Goal: Entertainment & Leisure: Consume media (video, audio)

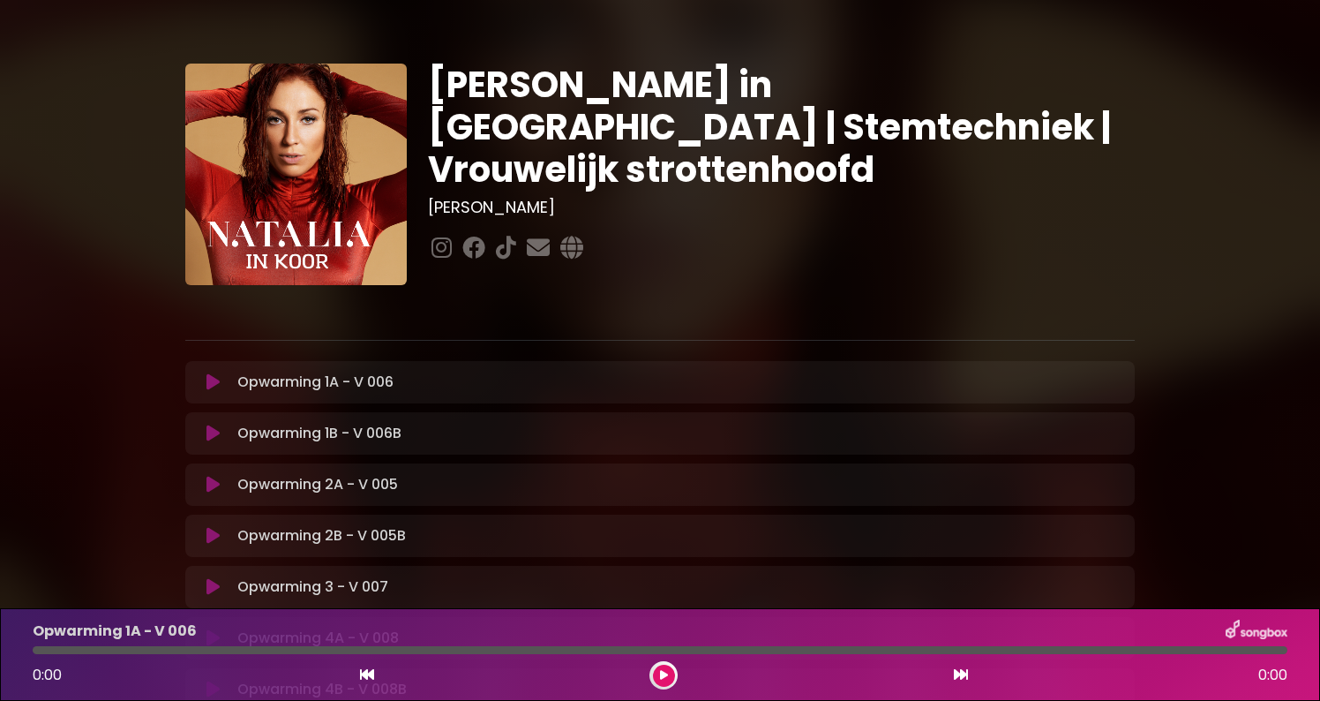
click at [209, 387] on icon at bounding box center [212, 382] width 13 height 18
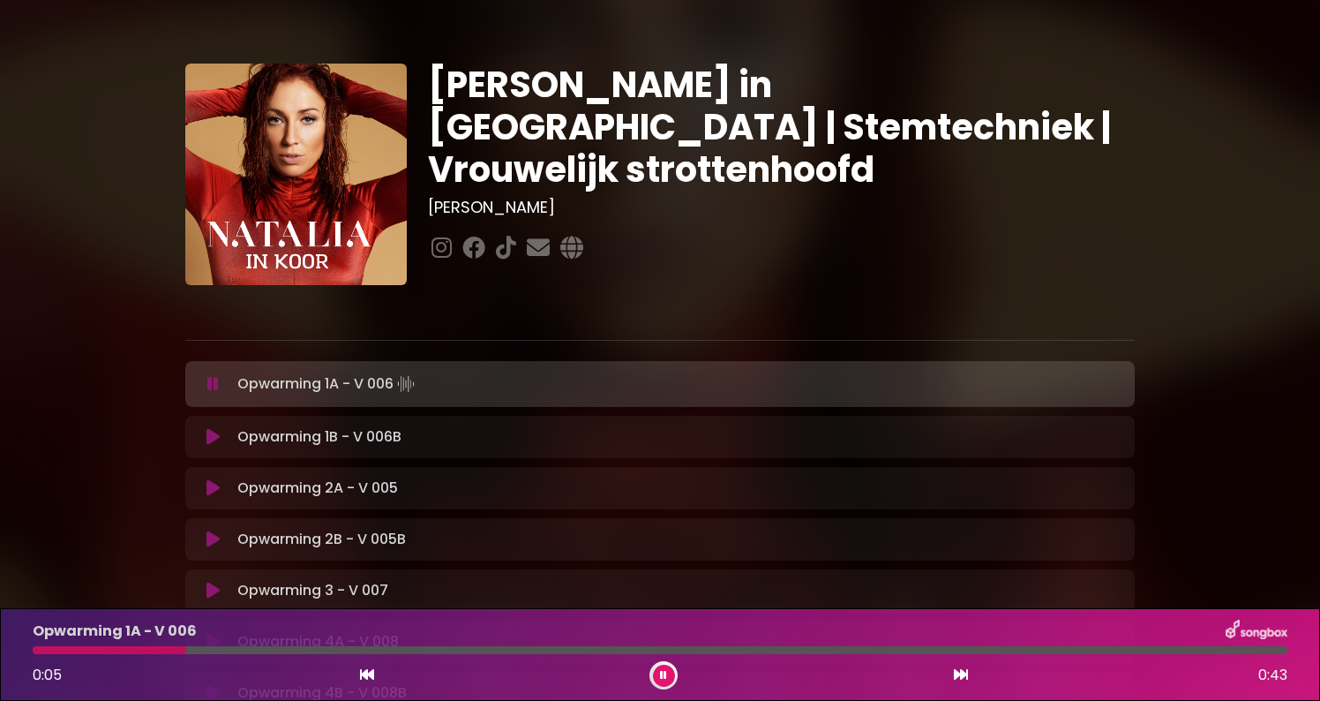
click at [207, 440] on icon at bounding box center [212, 437] width 13 height 18
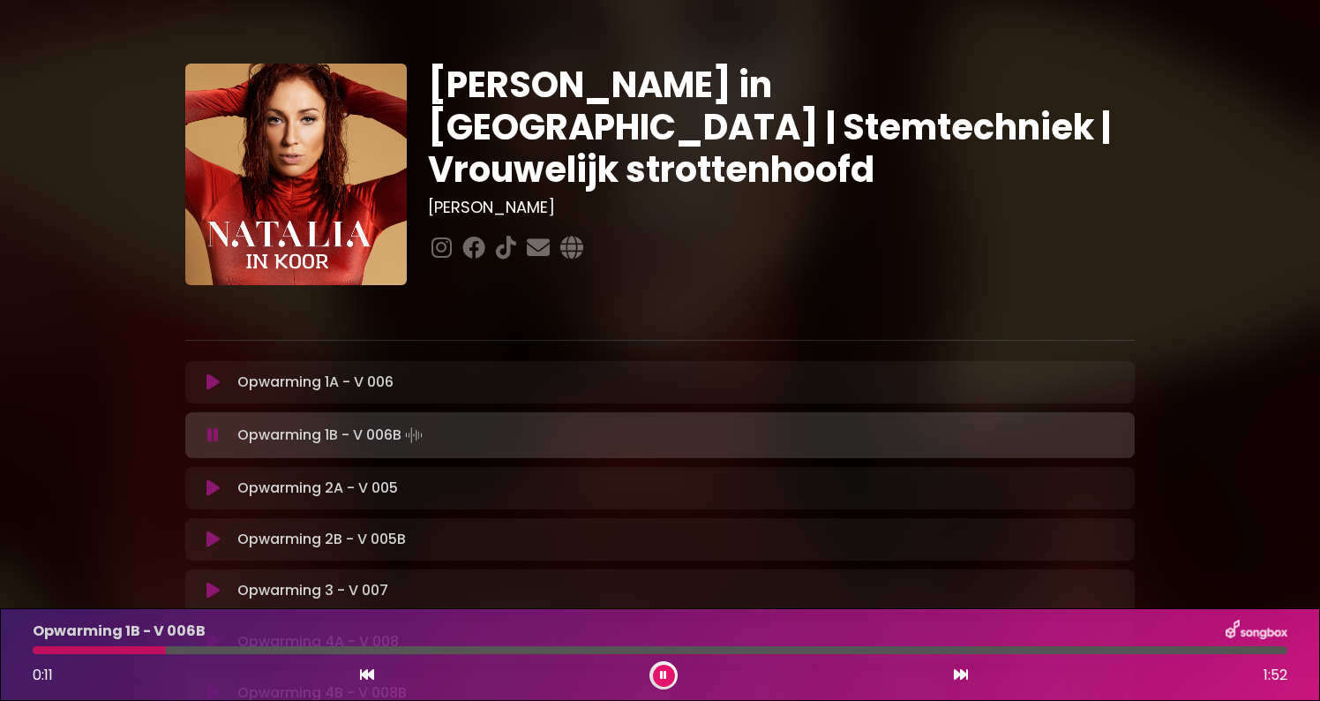
click at [210, 489] on icon at bounding box center [212, 488] width 13 height 18
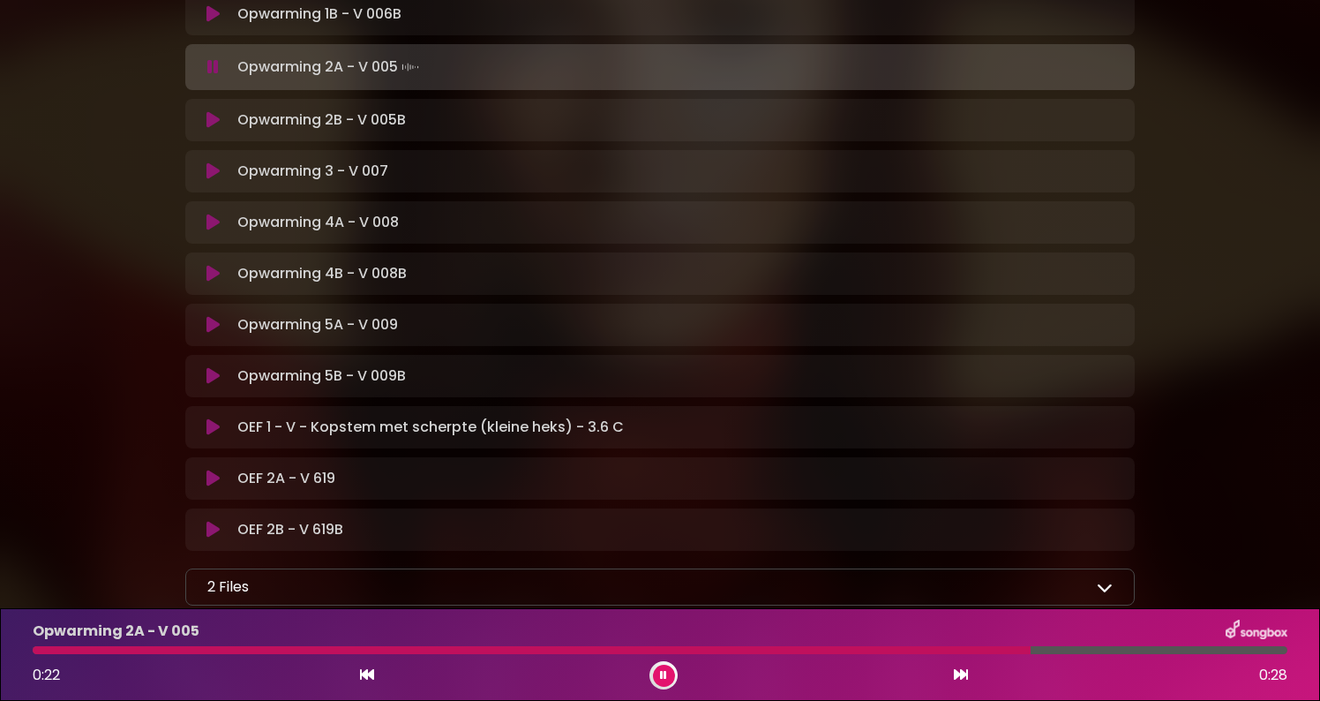
scroll to position [421, 0]
click at [212, 424] on icon at bounding box center [212, 426] width 13 height 18
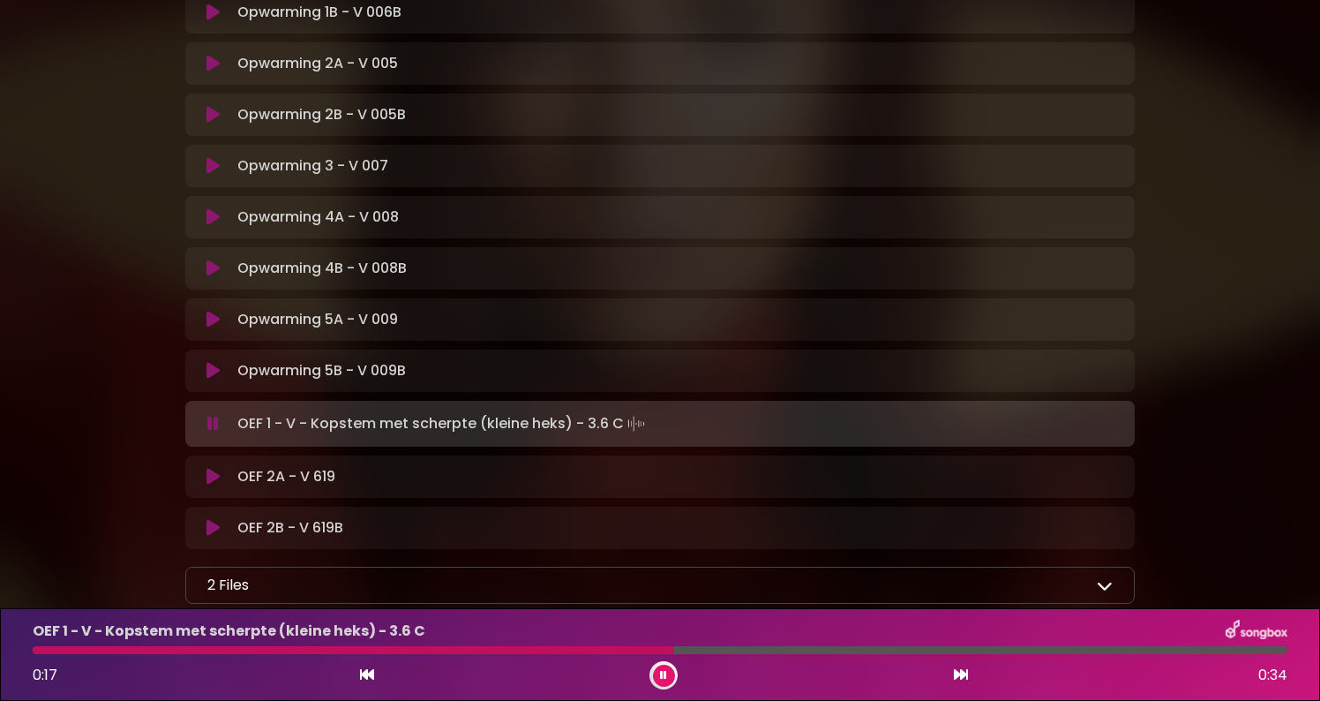
click at [207, 480] on icon at bounding box center [212, 477] width 13 height 18
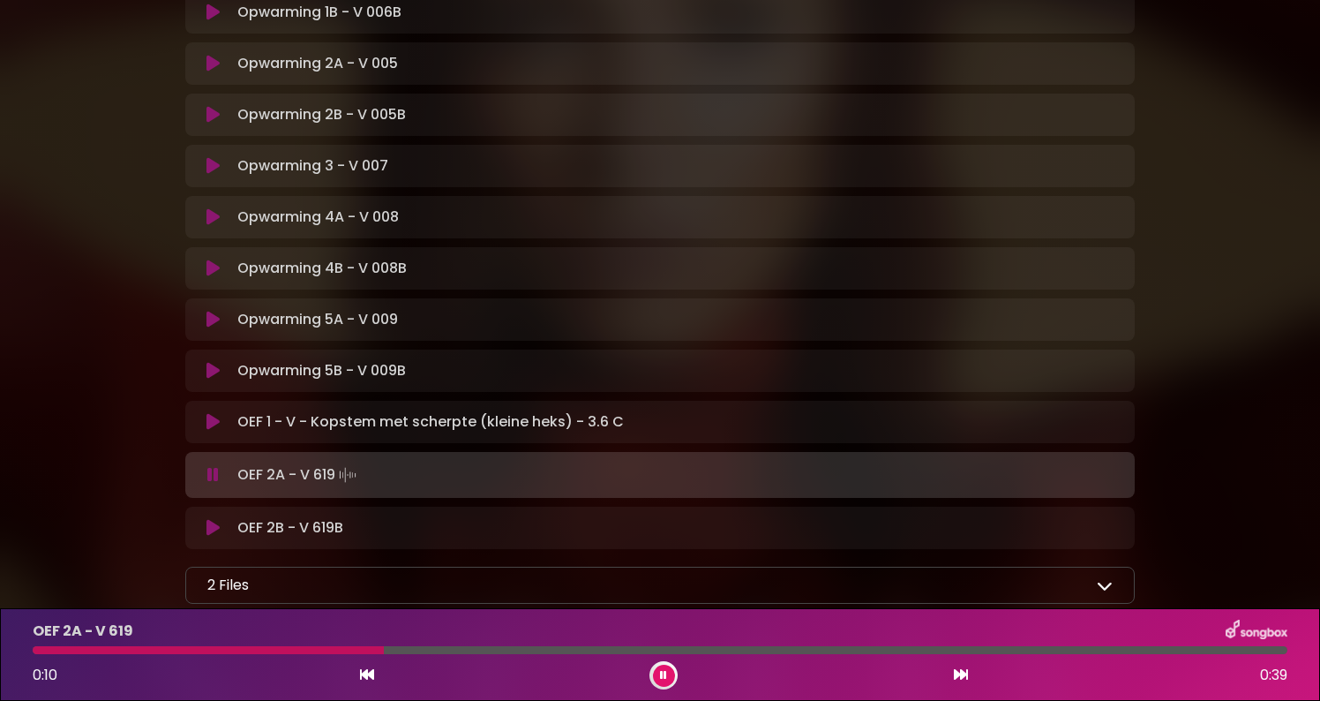
click at [210, 475] on icon at bounding box center [212, 475] width 11 height 18
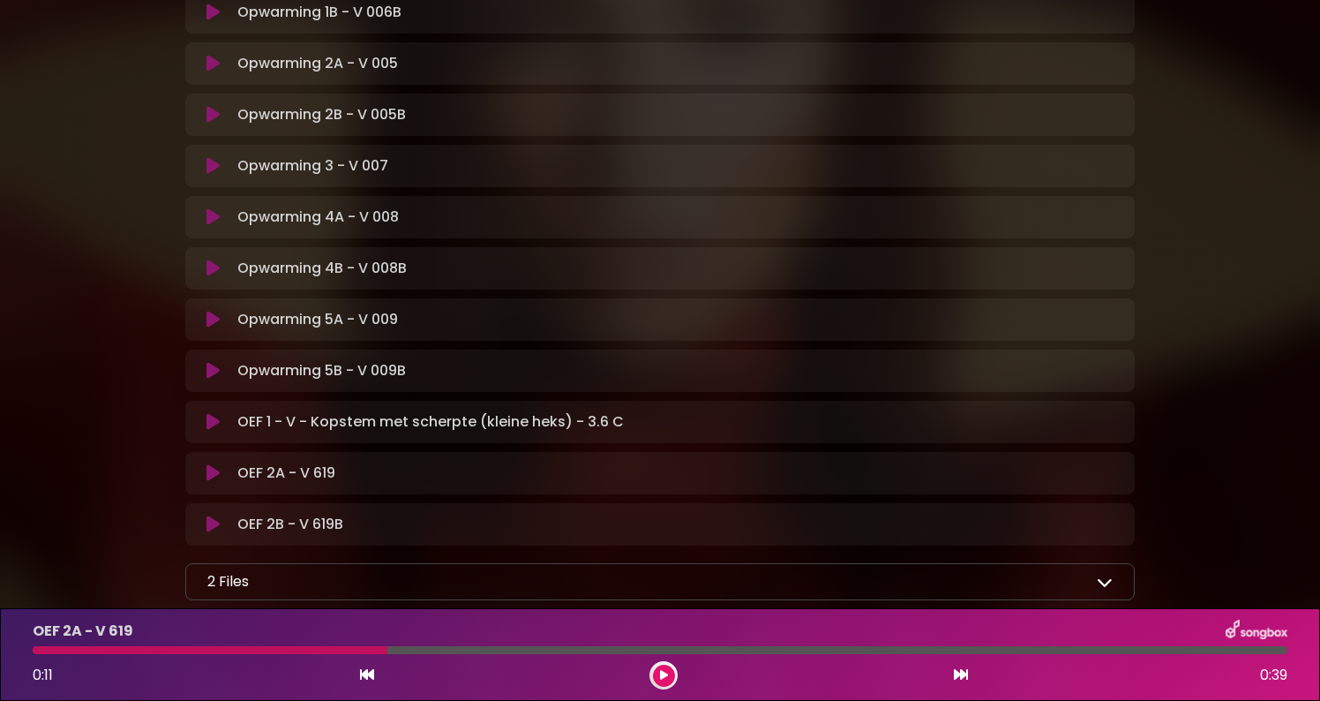
click at [217, 362] on icon at bounding box center [212, 371] width 13 height 18
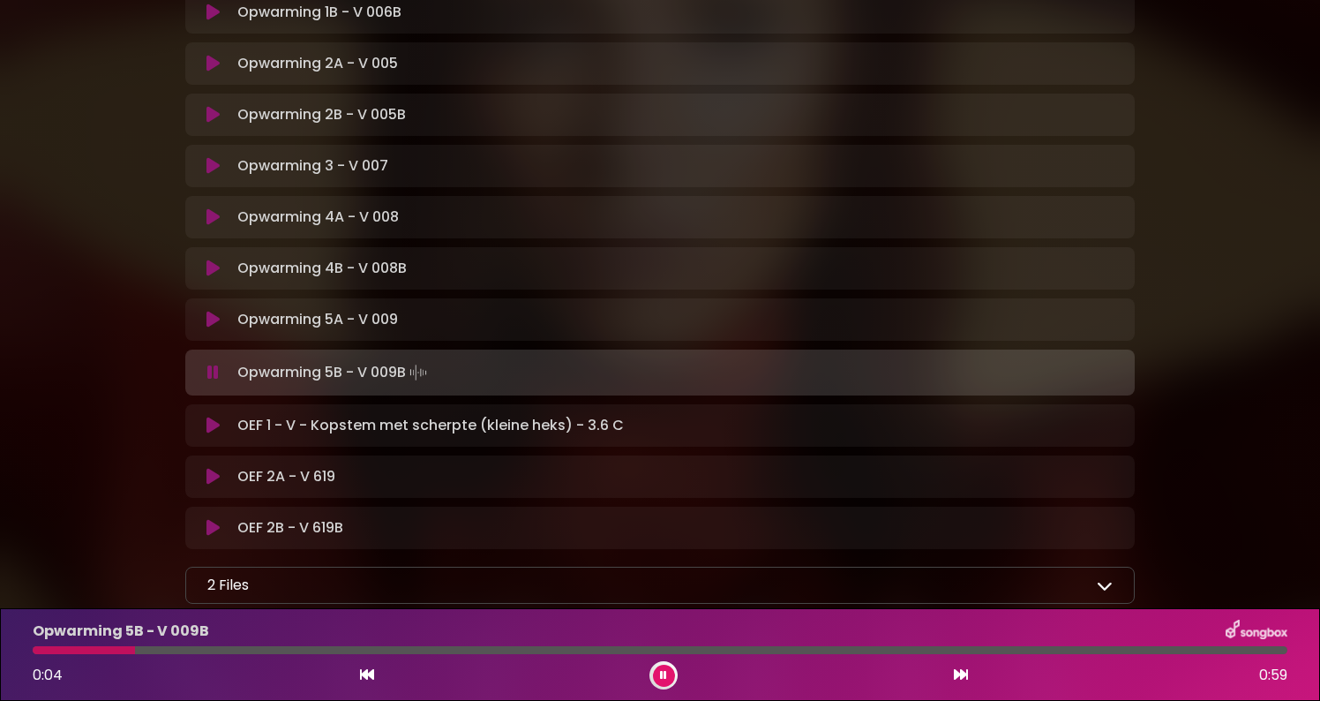
click at [217, 364] on icon at bounding box center [212, 373] width 11 height 18
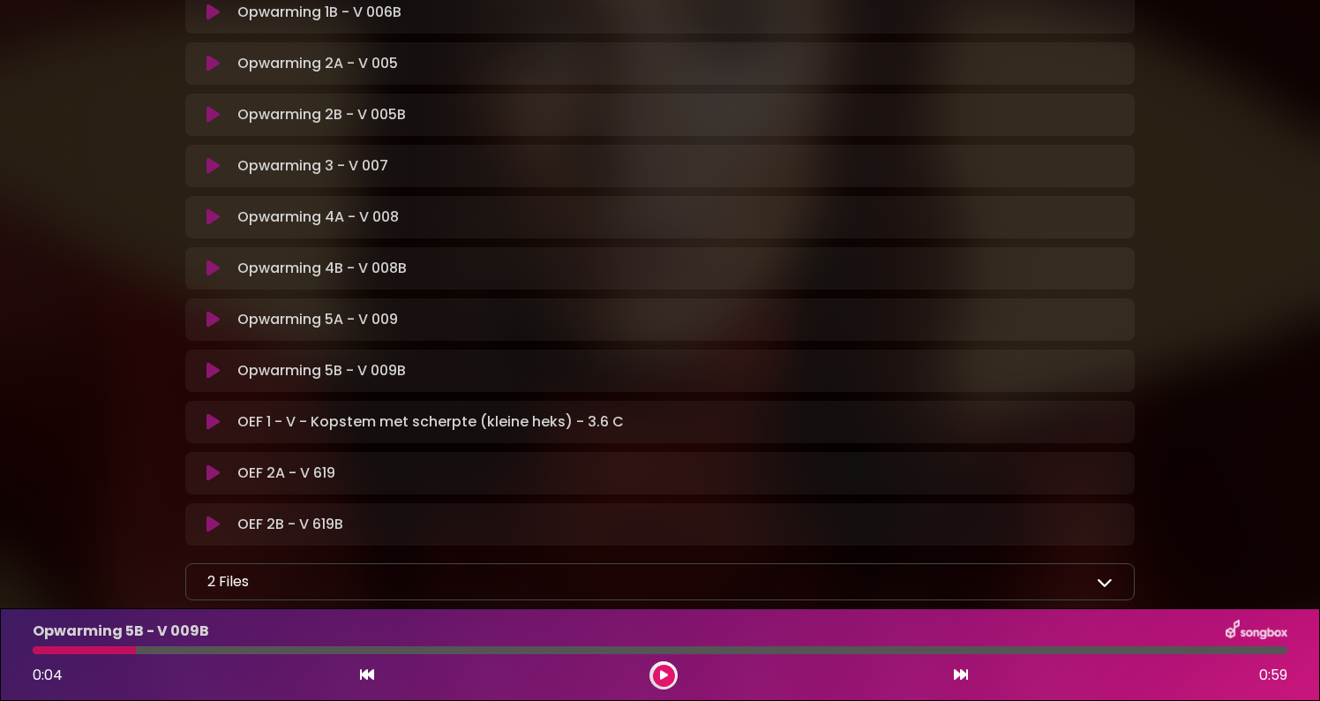
click at [211, 321] on icon at bounding box center [212, 320] width 13 height 18
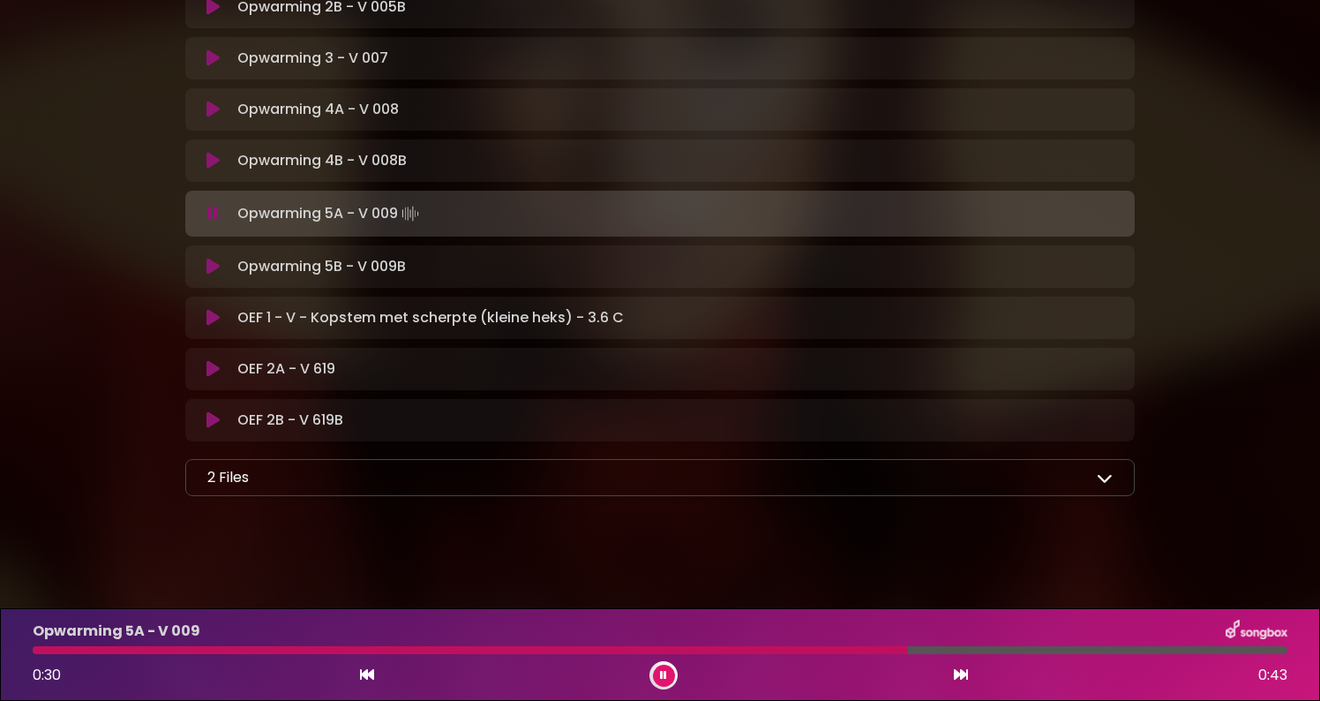
scroll to position [0, 0]
click at [1110, 470] on icon at bounding box center [1105, 477] width 16 height 16
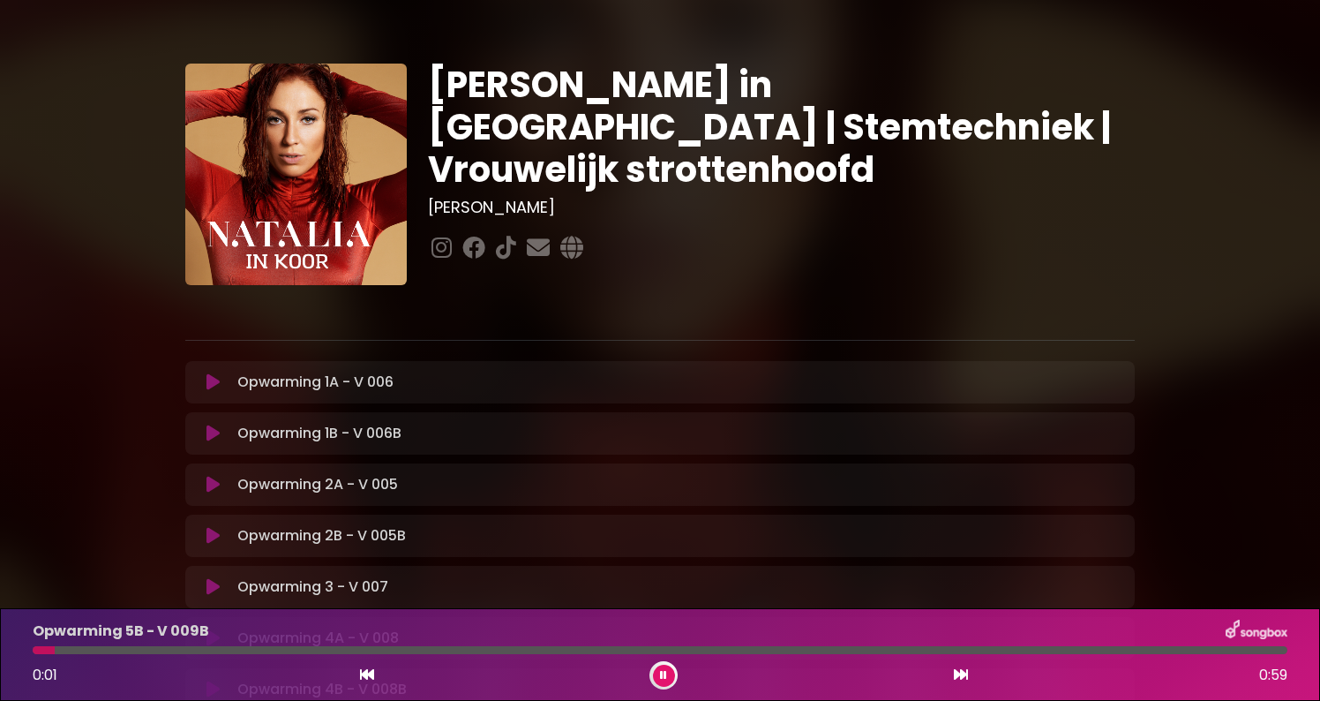
click at [663, 691] on div "Opwarming 5B - V 009B 0:01 0:59" at bounding box center [660, 654] width 1320 height 93
click at [664, 684] on button at bounding box center [664, 675] width 22 height 22
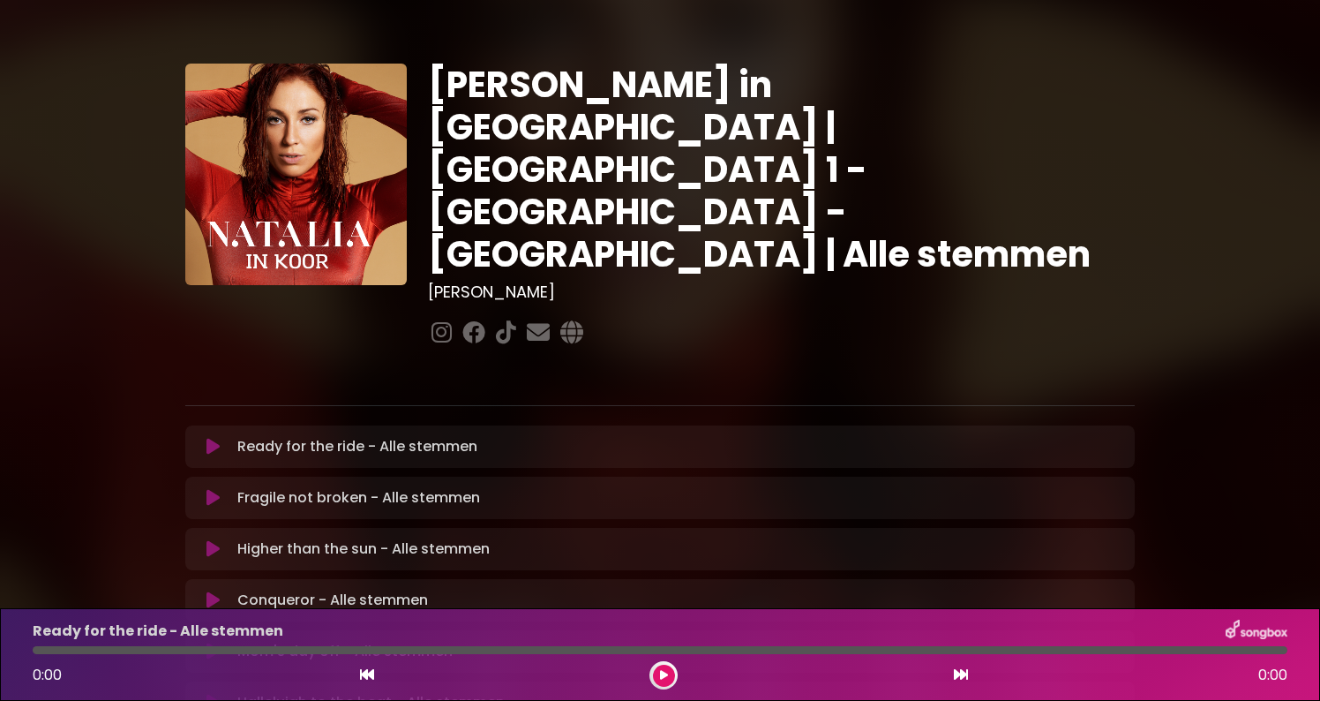
click at [218, 438] on icon at bounding box center [212, 447] width 13 height 18
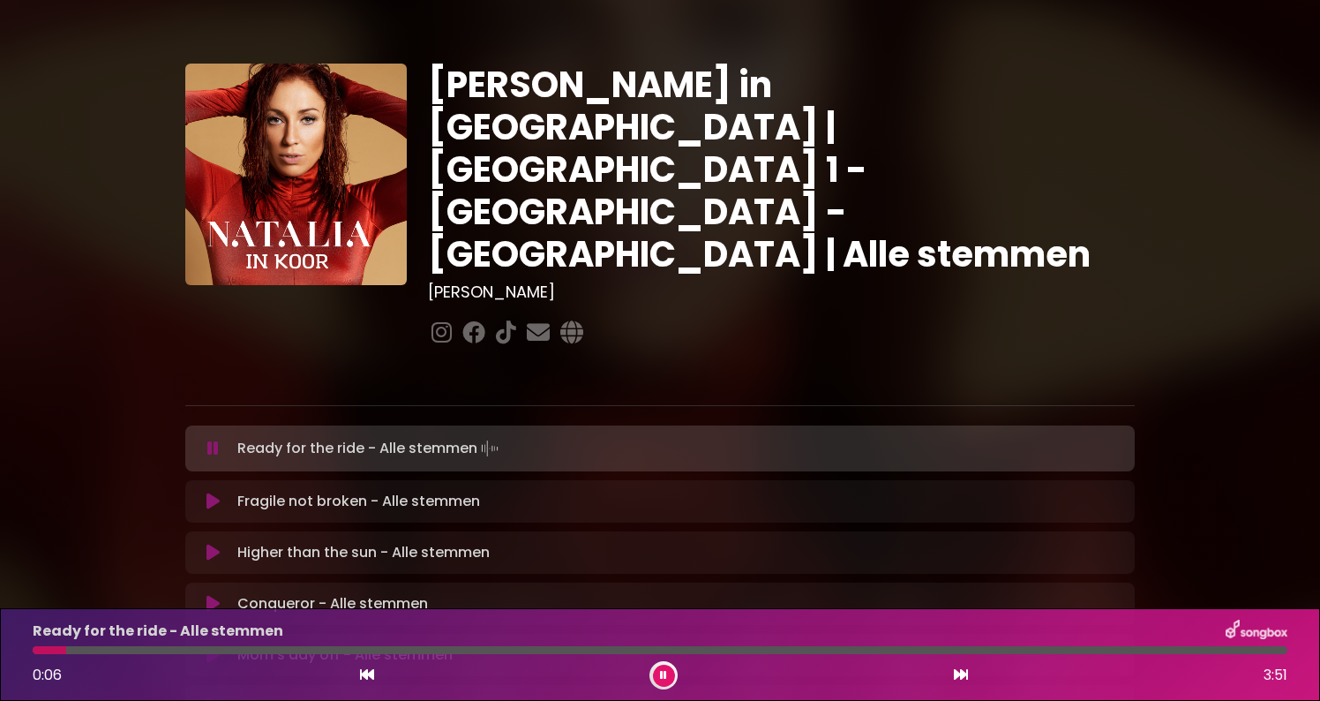
click at [657, 673] on button at bounding box center [664, 675] width 22 height 22
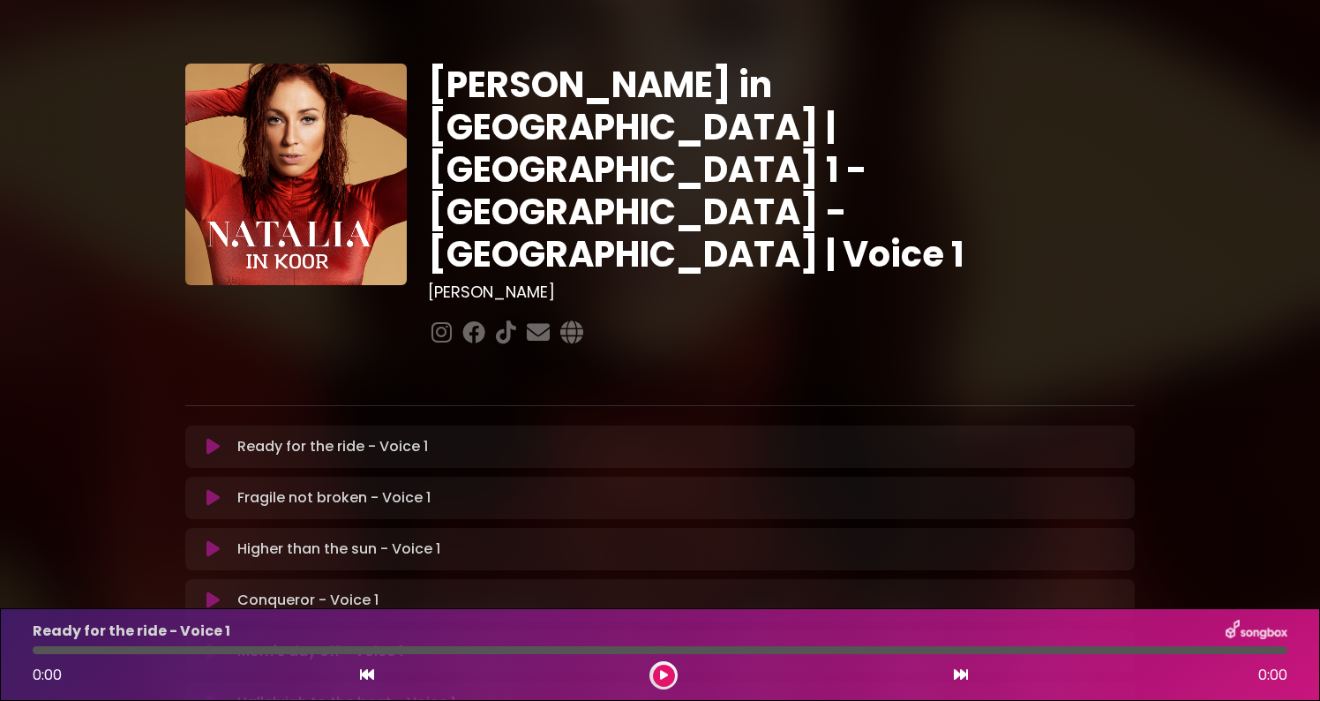
click at [215, 438] on icon at bounding box center [212, 447] width 13 height 18
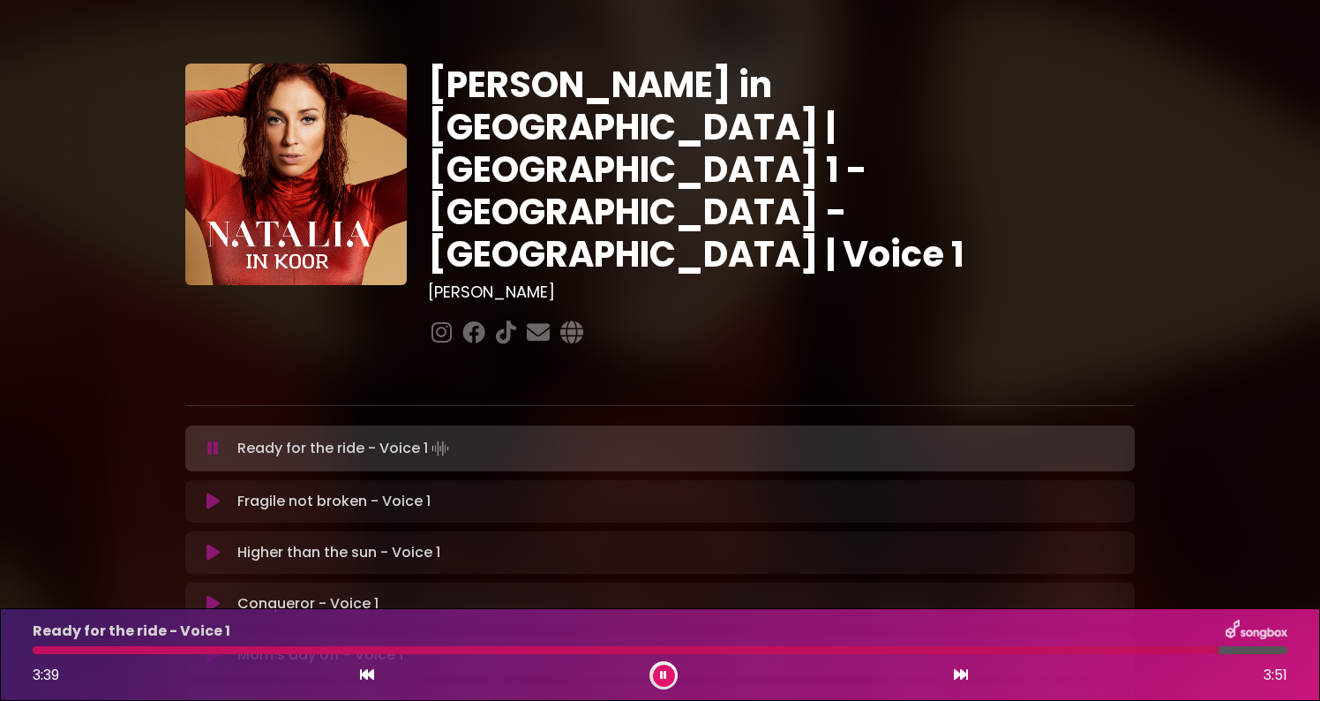
click at [664, 672] on icon at bounding box center [663, 675] width 7 height 11
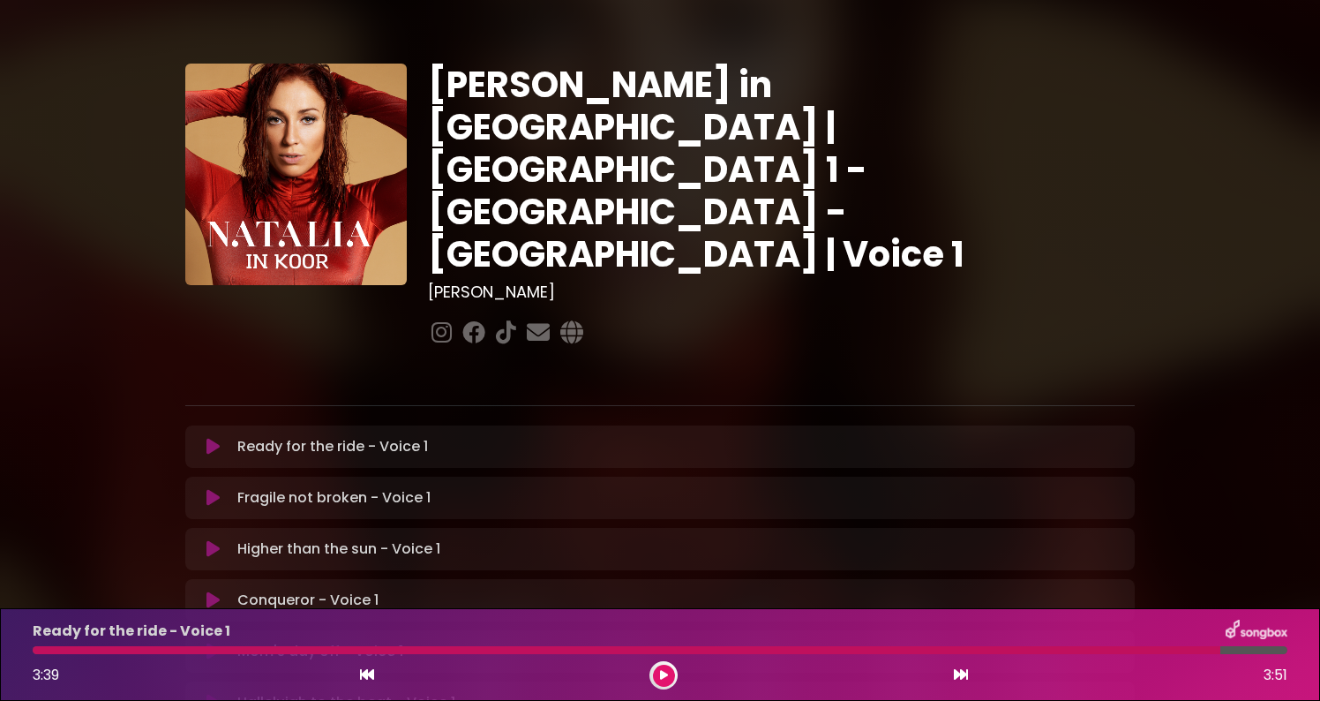
click at [667, 682] on button at bounding box center [664, 675] width 22 height 22
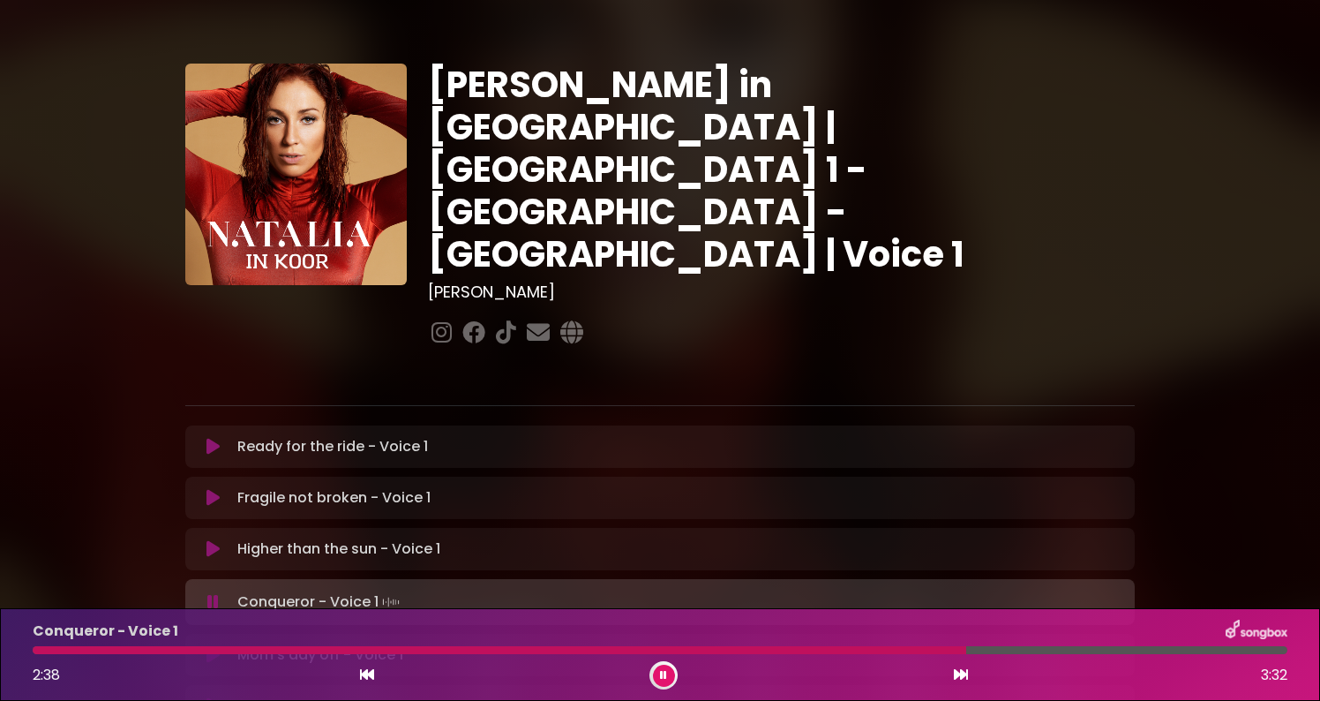
click at [860, 649] on div at bounding box center [500, 650] width 934 height 8
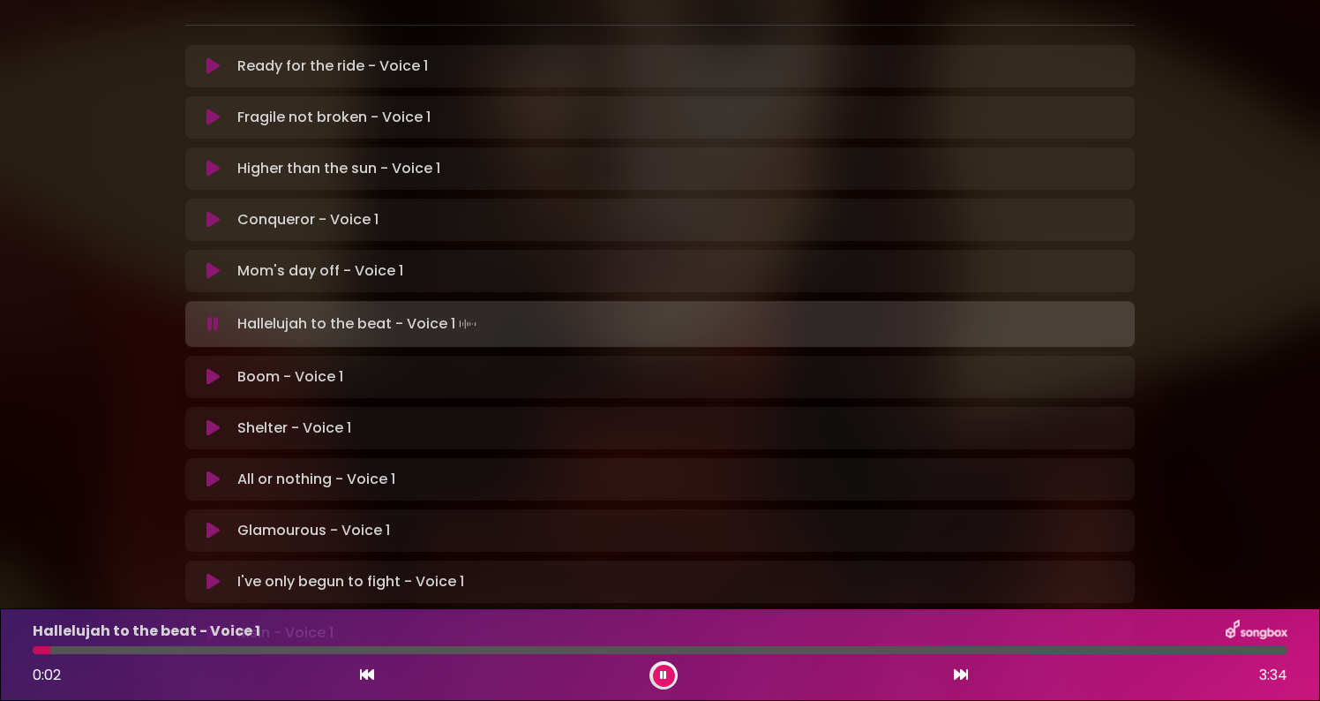
scroll to position [383, 0]
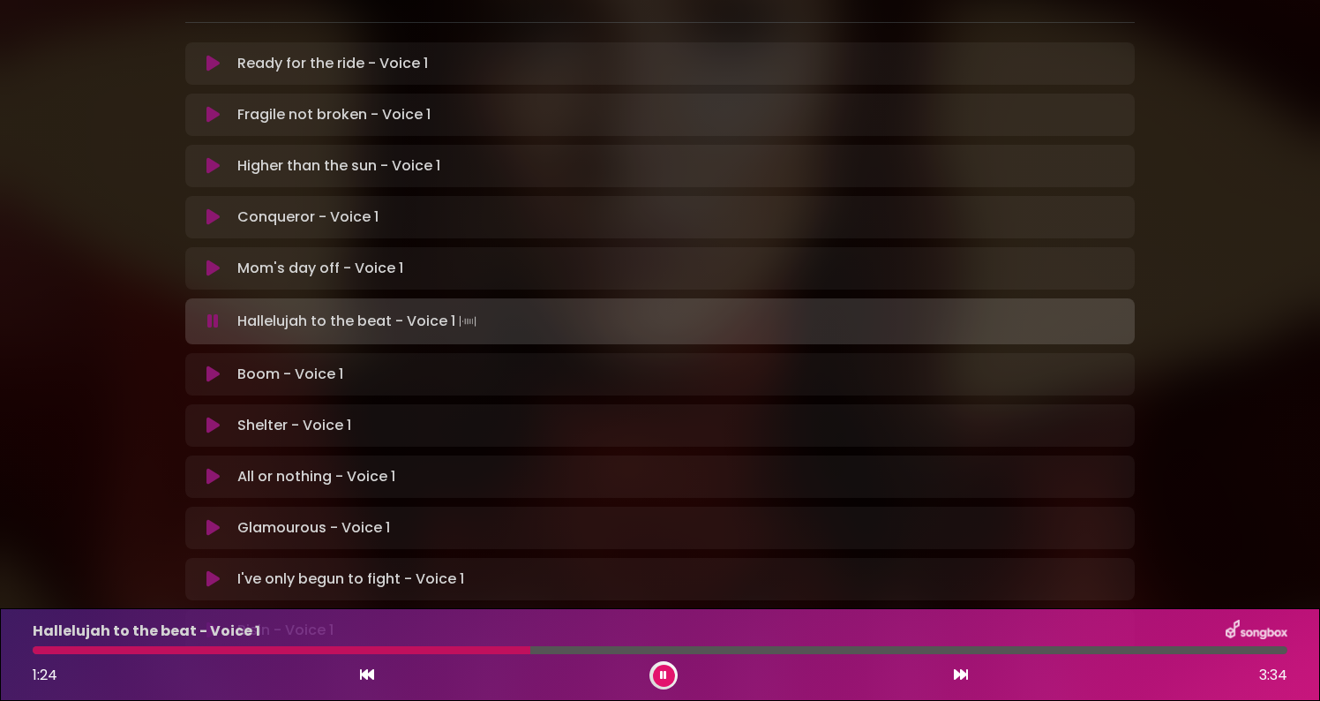
click at [668, 675] on button at bounding box center [664, 675] width 22 height 22
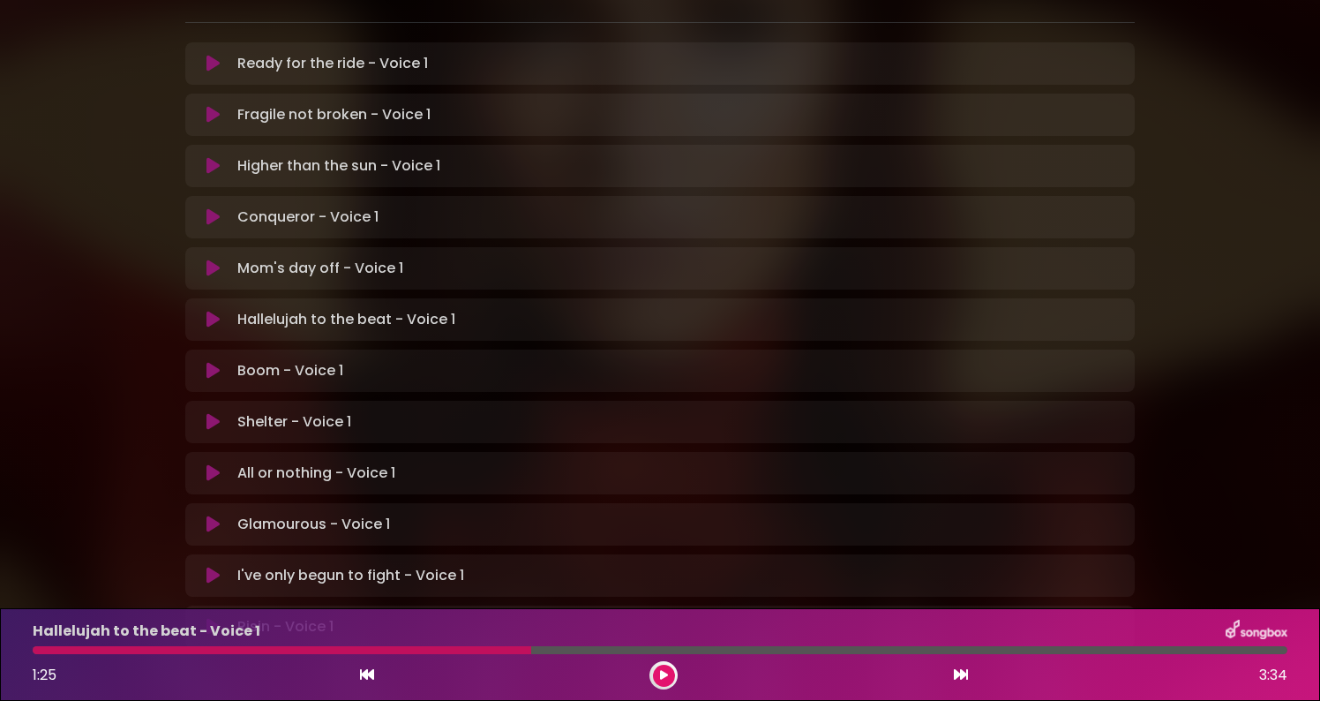
click at [668, 675] on button at bounding box center [664, 675] width 22 height 22
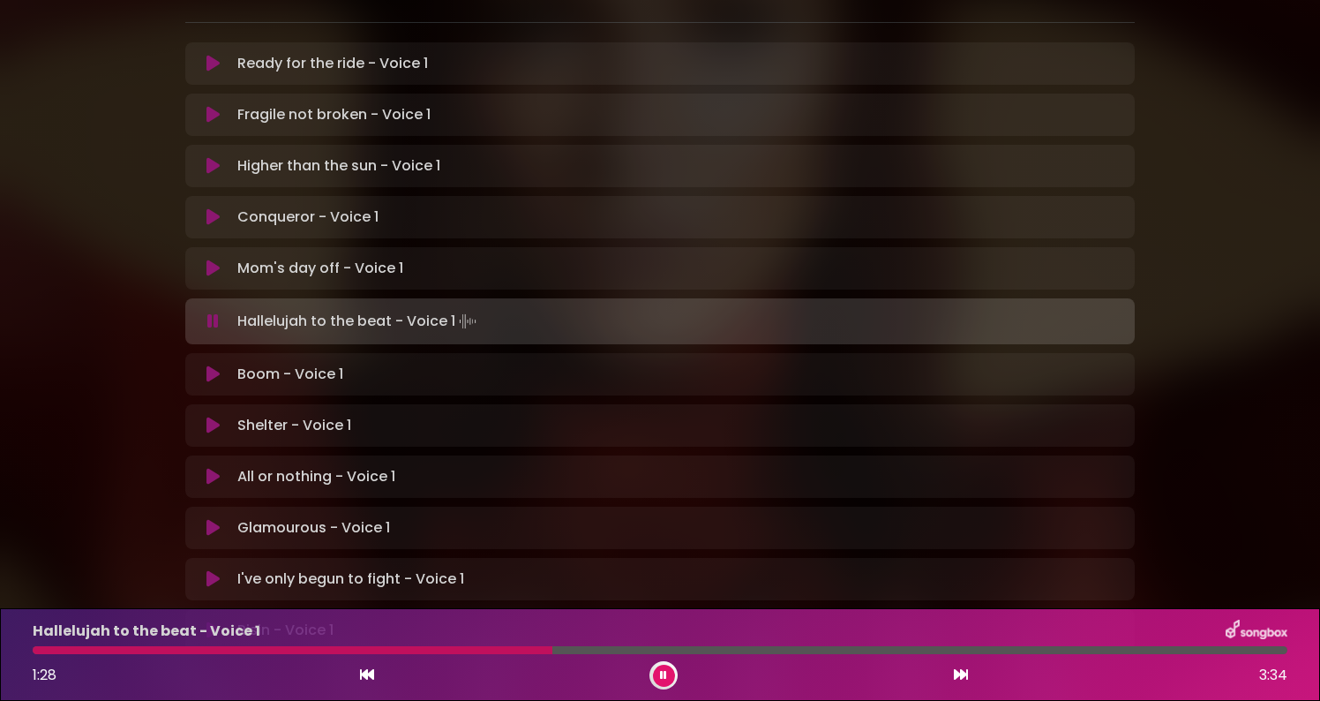
click at [470, 654] on div "Hallelujah to the beat - Voice 1 1:28 3:34" at bounding box center [660, 654] width 1276 height 70
click at [470, 654] on div "Hallelujah to the beat - Voice 1 1:29 3:34" at bounding box center [660, 654] width 1276 height 70
click at [473, 647] on div at bounding box center [298, 650] width 531 height 8
click at [426, 646] on div at bounding box center [256, 650] width 447 height 8
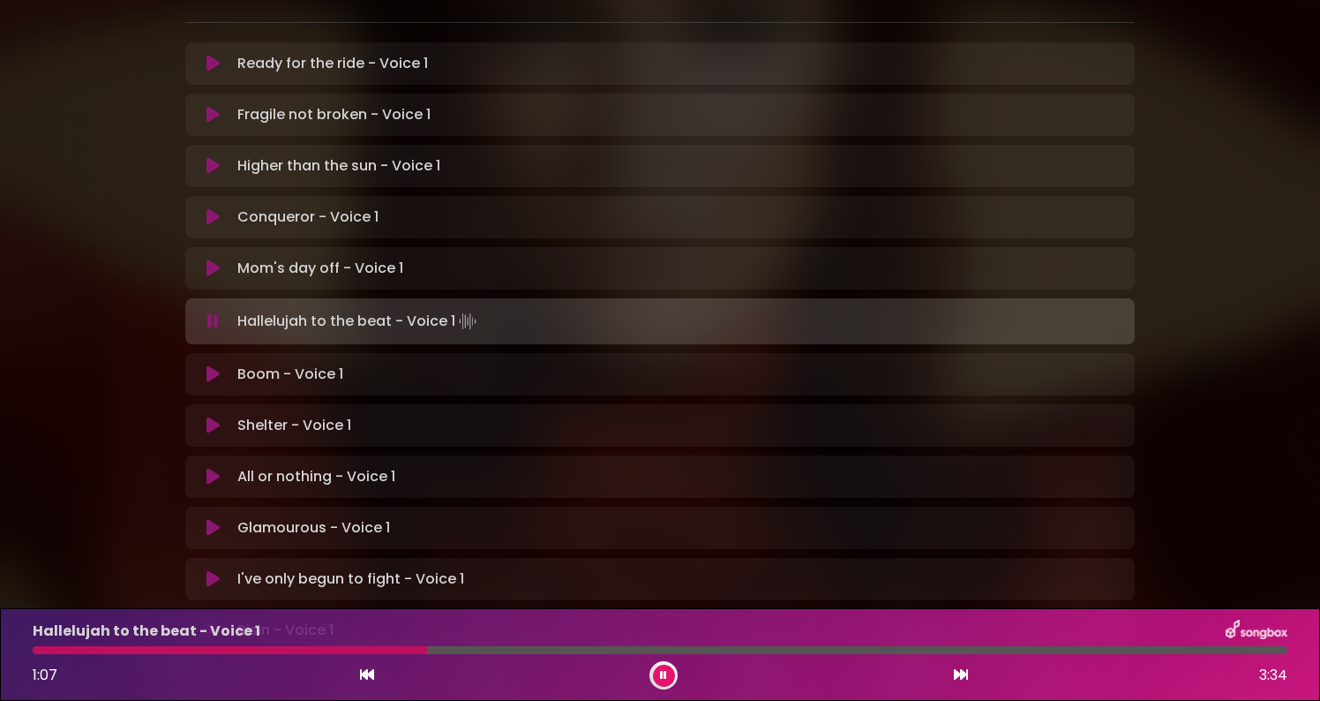
click at [426, 646] on div at bounding box center [230, 650] width 394 height 8
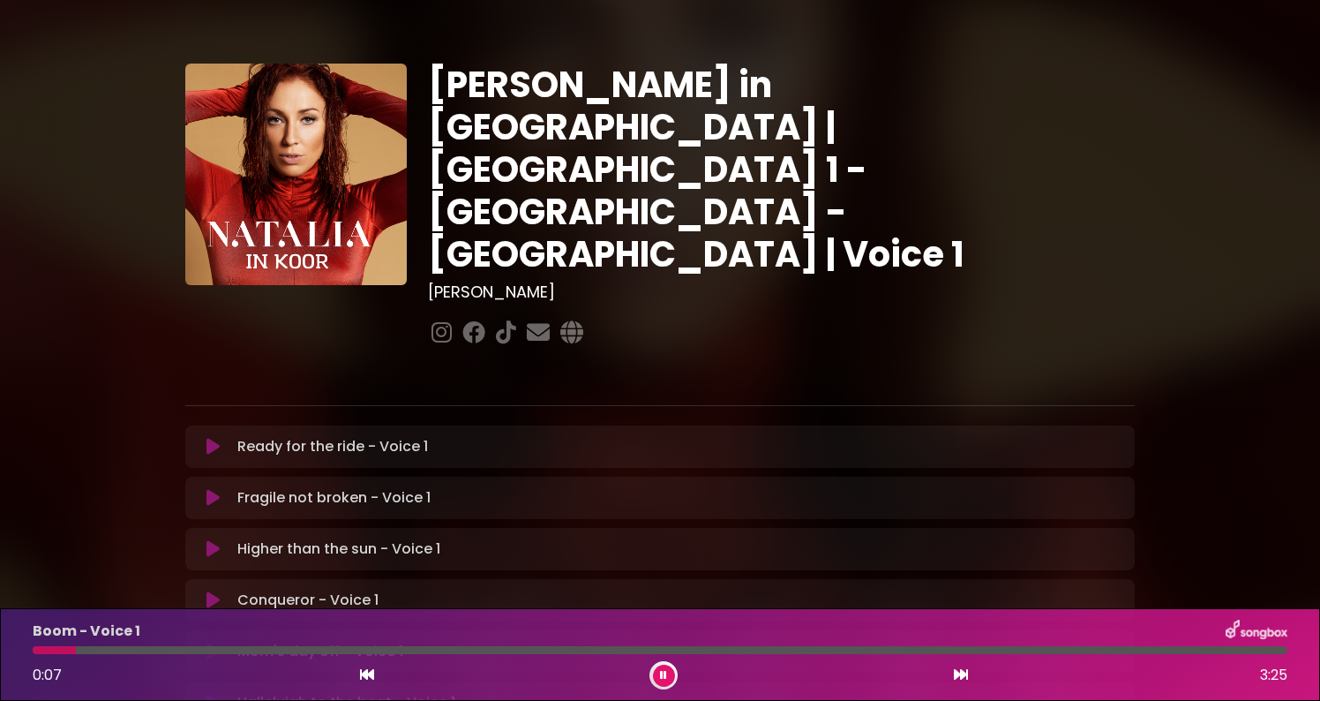
scroll to position [0, 0]
click at [661, 679] on icon at bounding box center [663, 675] width 7 height 11
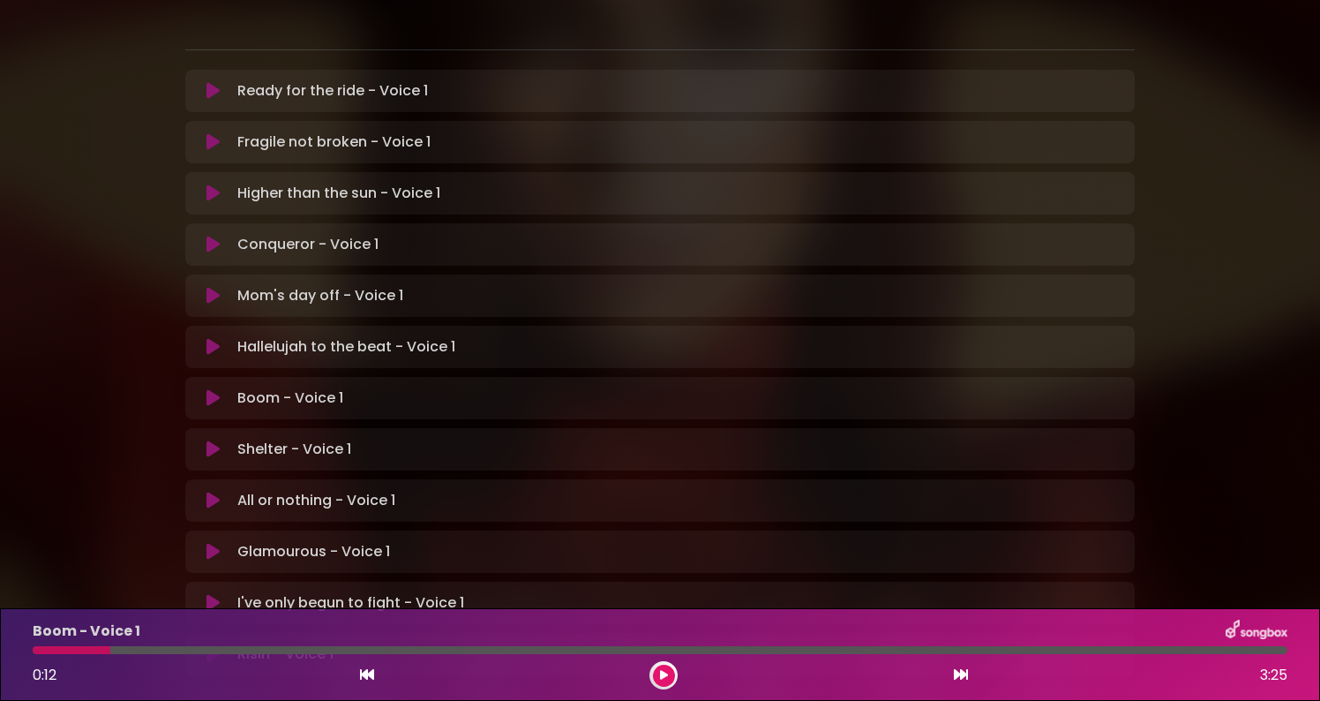
scroll to position [330, 0]
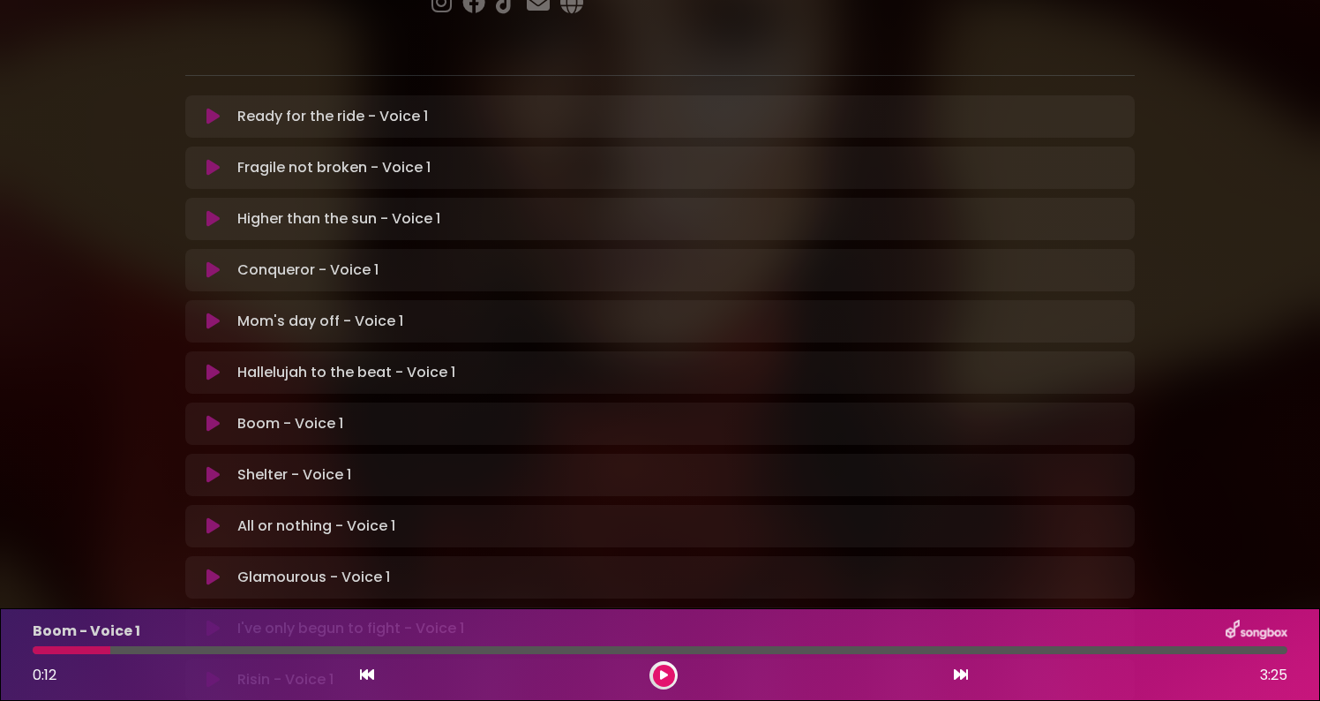
click at [657, 679] on button at bounding box center [664, 675] width 22 height 22
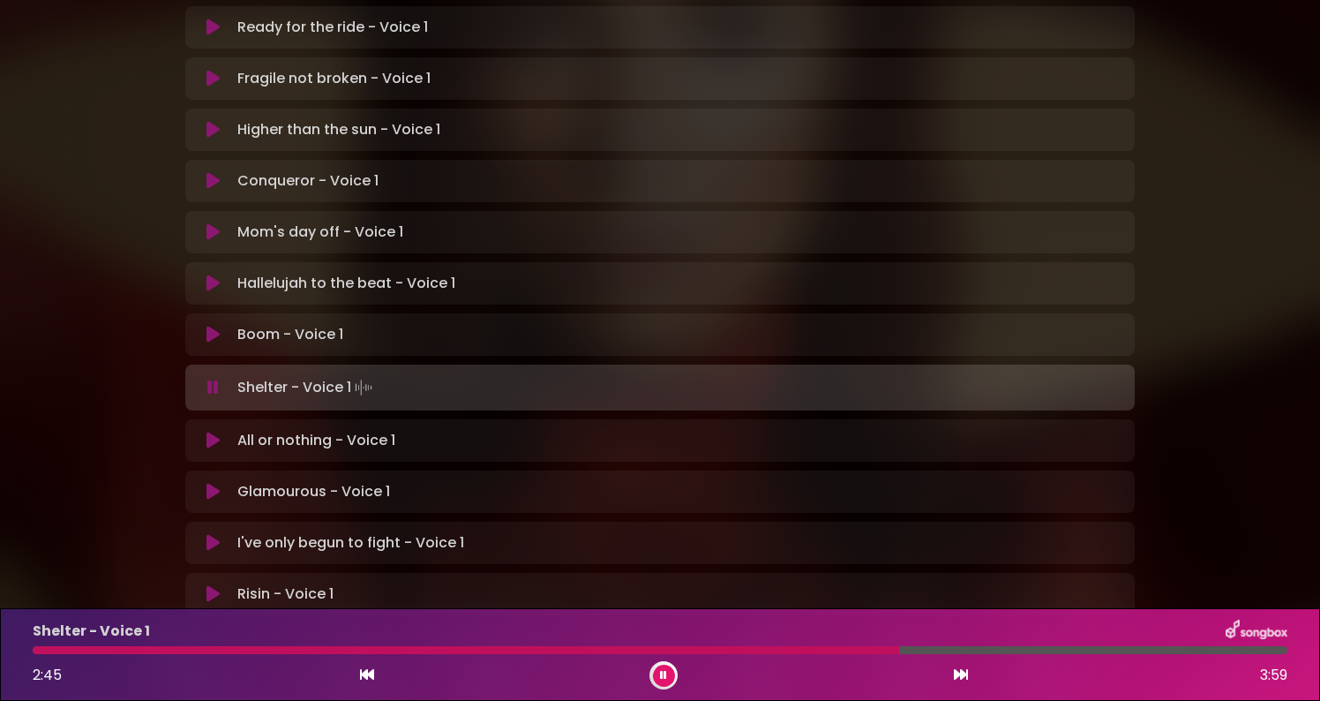
scroll to position [427, 0]
